Goal: Information Seeking & Learning: Learn about a topic

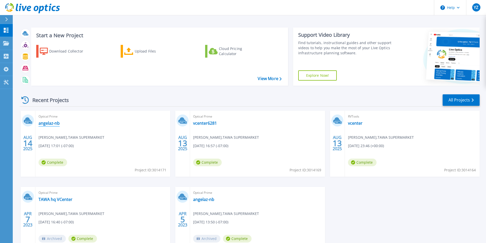
click at [52, 122] on link "angelaz-nb" at bounding box center [49, 123] width 21 height 5
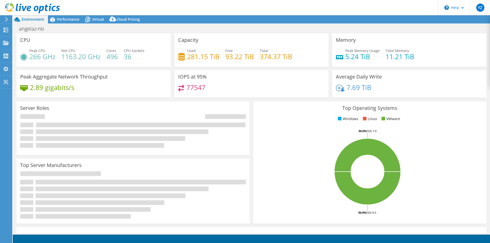
select select "USD"
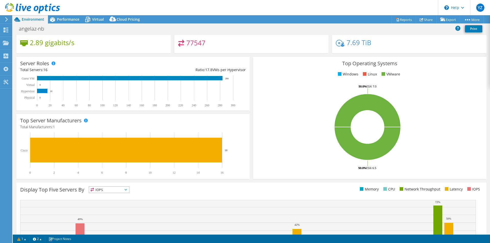
scroll to position [21, 0]
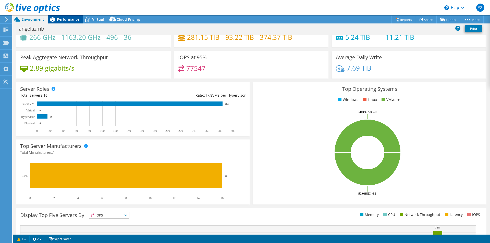
click at [64, 15] on div "Performance" at bounding box center [65, 19] width 35 height 8
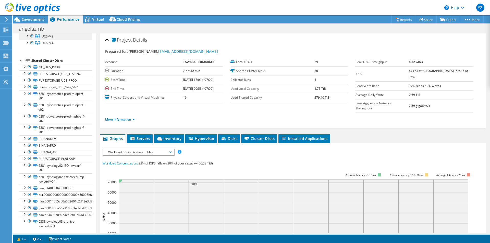
scroll to position [54, 0]
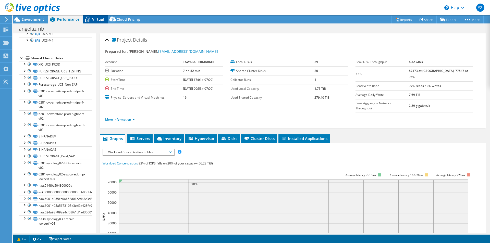
click at [102, 20] on span "Virtual" at bounding box center [98, 19] width 12 height 5
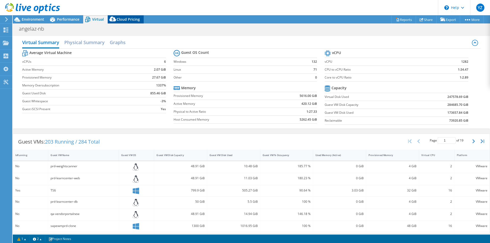
click at [124, 20] on span "Cloud Pricing" at bounding box center [128, 19] width 23 height 5
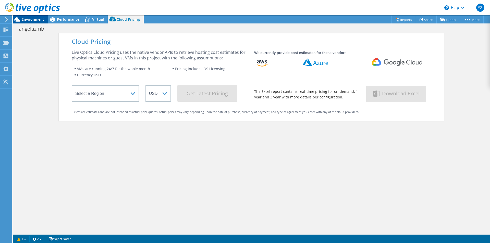
click at [25, 20] on span "Environment" at bounding box center [33, 19] width 22 height 5
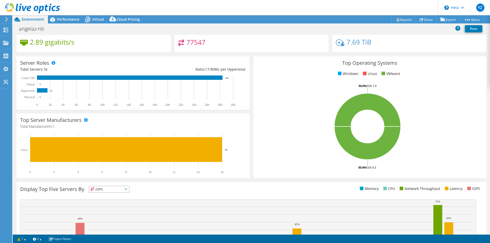
scroll to position [0, 0]
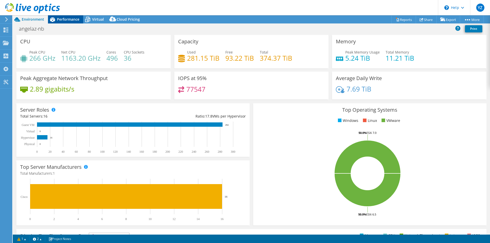
click at [63, 19] on span "Performance" at bounding box center [68, 19] width 22 height 5
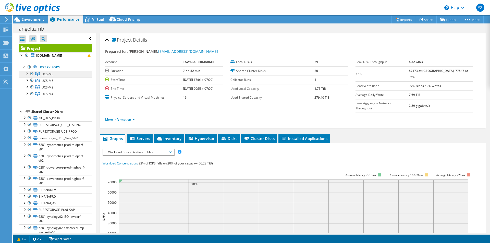
click at [66, 75] on link "UCS-M3" at bounding box center [55, 74] width 73 height 7
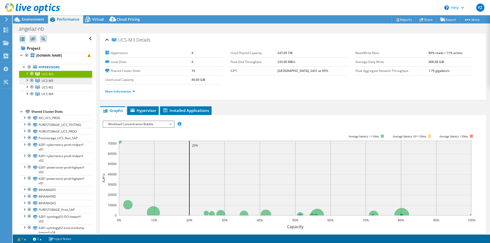
click at [49, 76] on span "UCS-M5" at bounding box center [48, 74] width 12 height 4
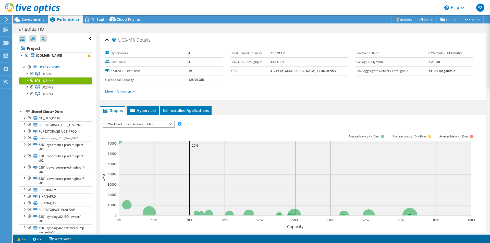
click at [126, 93] on link "More Information" at bounding box center [120, 91] width 30 height 4
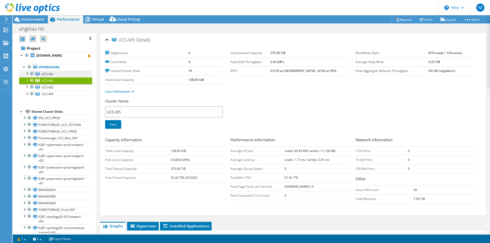
click at [50, 74] on span "UCS-M3" at bounding box center [48, 74] width 12 height 4
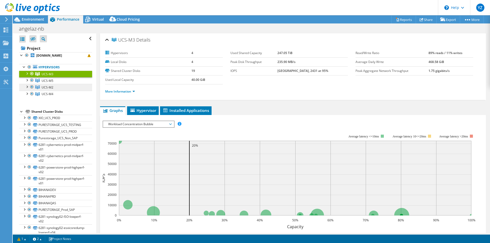
click at [51, 76] on span "UCS-M2" at bounding box center [48, 74] width 12 height 4
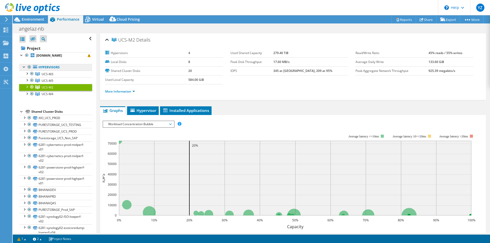
click at [52, 67] on link "Hypervisors" at bounding box center [55, 67] width 73 height 7
click at [51, 76] on span "UCS-M4" at bounding box center [48, 74] width 12 height 4
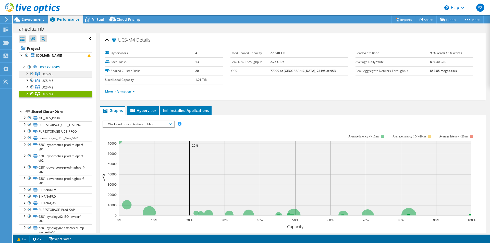
click at [47, 72] on span "UCS-M3" at bounding box center [48, 74] width 12 height 4
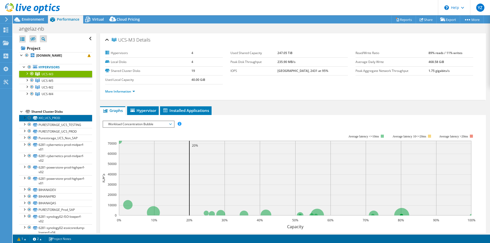
click at [53, 118] on link "XIO_UCS_PROD" at bounding box center [55, 118] width 73 height 7
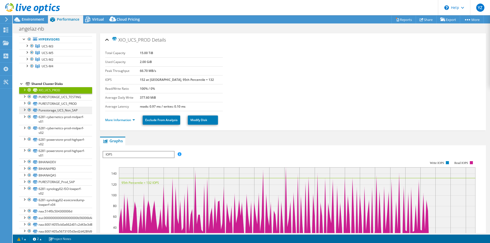
scroll to position [54, 0]
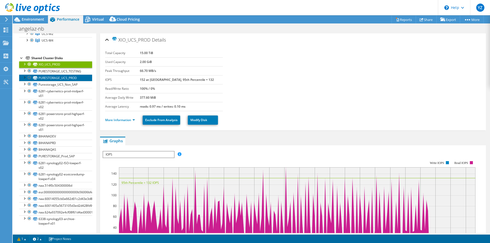
click at [53, 80] on link "PURESTORAGE_UCS_PROD" at bounding box center [55, 78] width 73 height 7
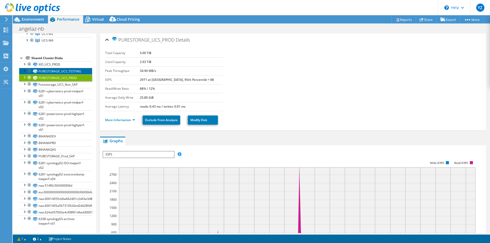
click at [55, 69] on link "PURESTORAGE_UCS_TESTING" at bounding box center [55, 71] width 73 height 7
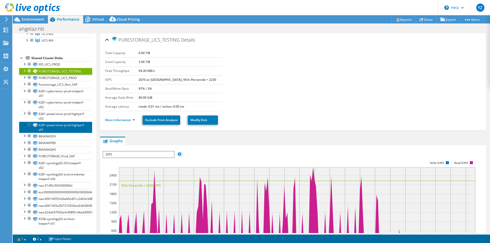
click at [60, 127] on link "6281-powerstore-prod-highperf-v01" at bounding box center [55, 127] width 73 height 11
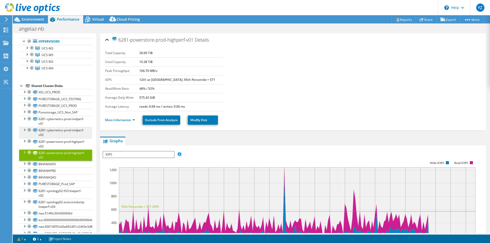
scroll to position [0, 0]
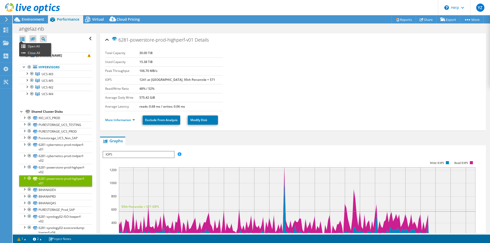
click at [24, 38] on div at bounding box center [22, 38] width 7 height 7
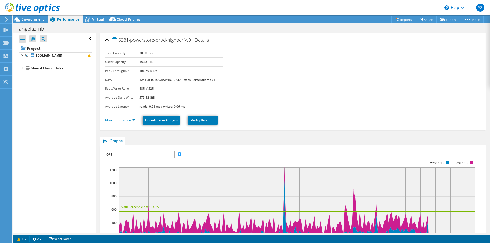
click at [24, 38] on div at bounding box center [22, 38] width 7 height 7
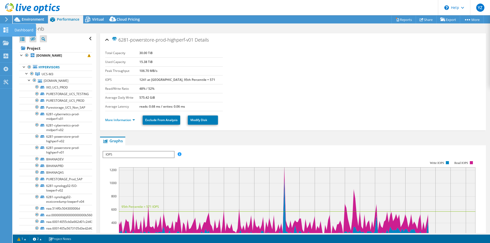
click at [4, 31] on use at bounding box center [6, 30] width 5 height 5
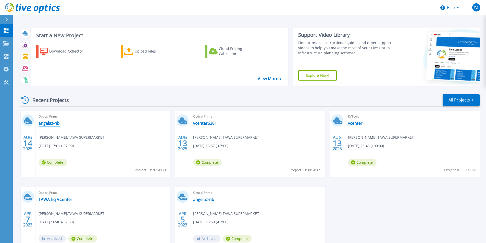
click at [53, 125] on link "angelaz-nb" at bounding box center [49, 123] width 21 height 5
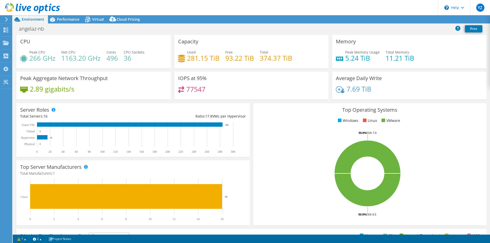
select select "USD"
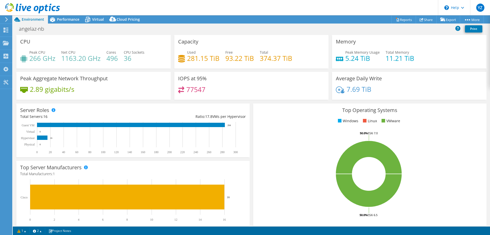
click at [156, 94] on div "2.89 gigabits/s" at bounding box center [93, 91] width 147 height 11
click at [99, 27] on div "angelaz-nb Print" at bounding box center [252, 28] width 478 height 9
click at [130, 33] on div "angelaz-nb Print" at bounding box center [252, 28] width 478 height 9
click at [125, 37] on div "CPU Peak CPU 266 GHz Net CPU 1163.20 GHz Cores 496 CPU Sockets 36" at bounding box center [93, 51] width 154 height 33
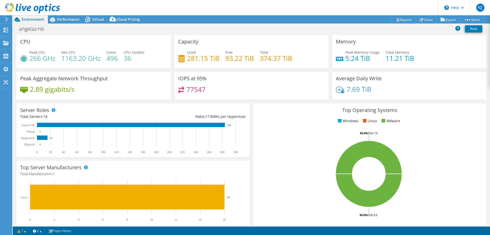
drag, startPoint x: 451, startPoint y: 119, endPoint x: 446, endPoint y: 118, distance: 4.6
click at [451, 119] on ul "Windows Linux VMware" at bounding box center [370, 121] width 226 height 6
